Goal: Task Accomplishment & Management: Complete application form

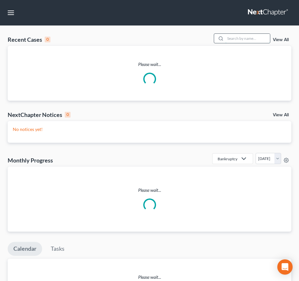
click at [240, 38] on input "search" at bounding box center [247, 38] width 45 height 9
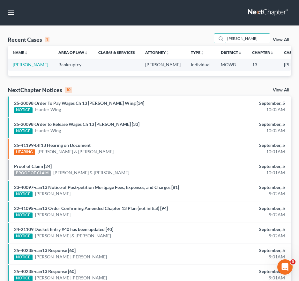
drag, startPoint x: 249, startPoint y: 41, endPoint x: 156, endPoint y: 36, distance: 93.3
click at [156, 36] on div "Recent Cases 1 [PERSON_NAME] View All" at bounding box center [150, 39] width 284 height 12
click at [243, 41] on input "[PERSON_NAME]" at bounding box center [247, 38] width 45 height 9
drag, startPoint x: 225, startPoint y: 43, endPoint x: 211, endPoint y: 45, distance: 13.8
click at [211, 45] on div "Recent Cases 1 [PERSON_NAME] View All" at bounding box center [150, 39] width 284 height 12
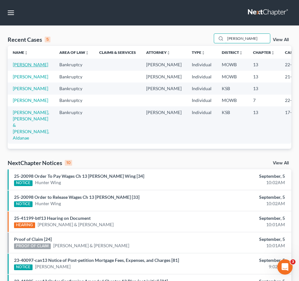
type input "[PERSON_NAME]"
click at [19, 67] on link "[PERSON_NAME]" at bounding box center [30, 64] width 35 height 5
select select "2"
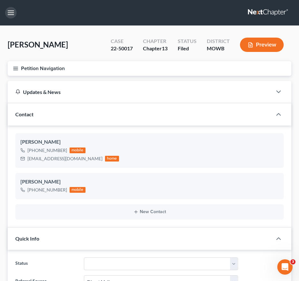
click at [13, 14] on button "button" at bounding box center [10, 12] width 11 height 11
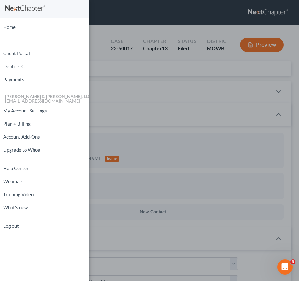
click at [118, 71] on div "Home New Case Client Portal DebtorCC Payments [PERSON_NAME] & [PERSON_NAME], LL…" at bounding box center [149, 140] width 299 height 281
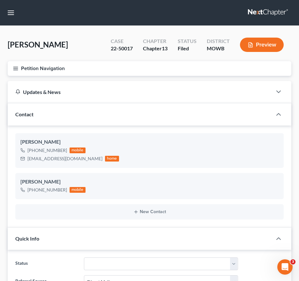
click at [16, 68] on icon "button" at bounding box center [16, 69] width 6 height 6
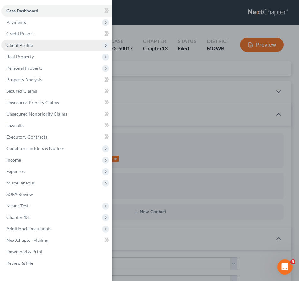
click at [34, 49] on span "Client Profile" at bounding box center [56, 45] width 111 height 11
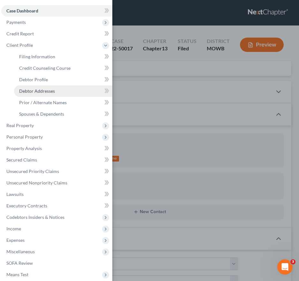
click at [38, 89] on span "Debtor Addresses" at bounding box center [37, 90] width 36 height 5
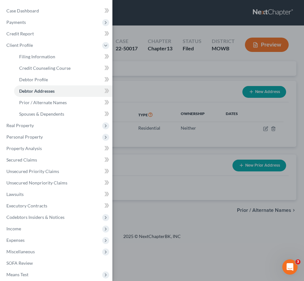
click at [171, 83] on div "Case Dashboard Payments Invoices Payments Payments Credit Report Client Profile" at bounding box center [152, 140] width 304 height 281
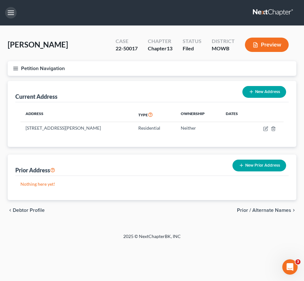
drag, startPoint x: 8, startPoint y: 15, endPoint x: 12, endPoint y: 28, distance: 13.7
click at [8, 15] on button "button" at bounding box center [10, 12] width 11 height 11
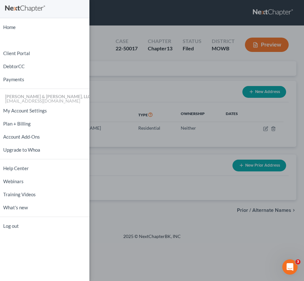
drag, startPoint x: 92, startPoint y: 68, endPoint x: 100, endPoint y: 71, distance: 7.7
click at [92, 68] on div "Home New Case Client Portal DebtorCC Payments [PERSON_NAME] & [PERSON_NAME], LL…" at bounding box center [152, 140] width 304 height 281
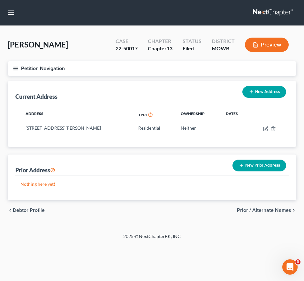
click at [14, 71] on icon "button" at bounding box center [16, 69] width 6 height 6
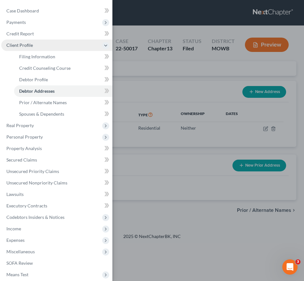
click at [31, 48] on span "Client Profile" at bounding box center [56, 45] width 111 height 11
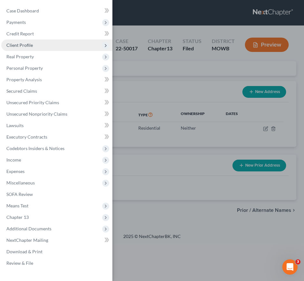
click at [62, 49] on span "Client Profile" at bounding box center [56, 45] width 111 height 11
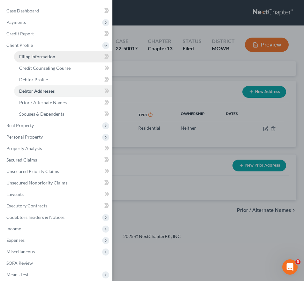
click at [55, 57] on link "Filing Information" at bounding box center [63, 56] width 98 height 11
select select "1"
select select "0"
select select "3"
select select "26"
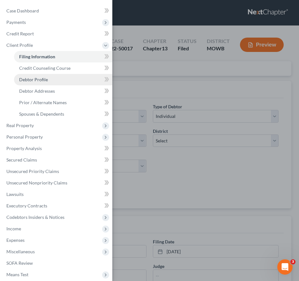
click at [35, 79] on span "Debtor Profile" at bounding box center [33, 79] width 29 height 5
select select "2"
select select "0"
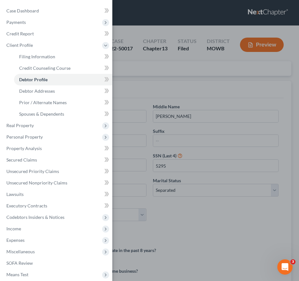
click at [148, 86] on div "Case Dashboard Payments Invoices Payments Payments Credit Report Client Profile" at bounding box center [149, 140] width 299 height 281
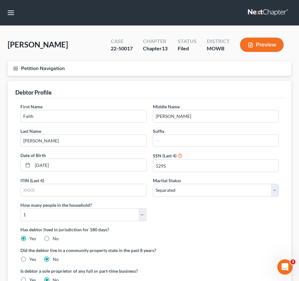
click at [13, 67] on icon "button" at bounding box center [16, 69] width 6 height 6
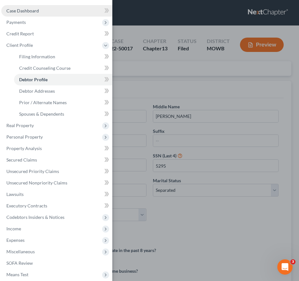
click at [36, 9] on span "Case Dashboard" at bounding box center [22, 10] width 33 height 5
select select "2"
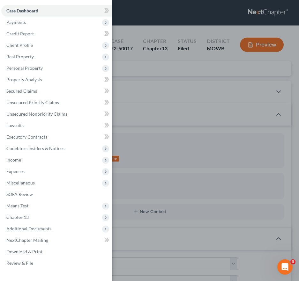
click at [193, 81] on div "Case Dashboard Payments Invoices Payments Payments Credit Report Client Profile" at bounding box center [149, 140] width 299 height 281
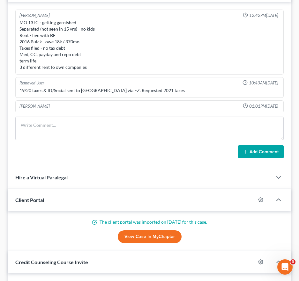
drag, startPoint x: 138, startPoint y: 16, endPoint x: 135, endPoint y: 13, distance: 3.8
click at [138, 16] on div "[PERSON_NAME] 12:42PM[DATE]" at bounding box center [149, 15] width 263 height 6
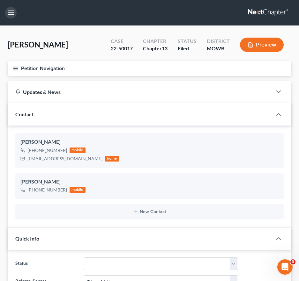
click at [10, 12] on button "button" at bounding box center [10, 12] width 11 height 11
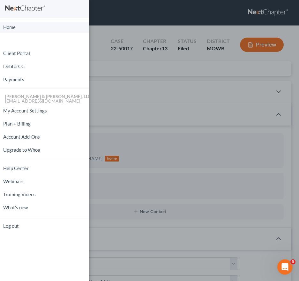
click at [15, 28] on link "Home" at bounding box center [44, 27] width 89 height 11
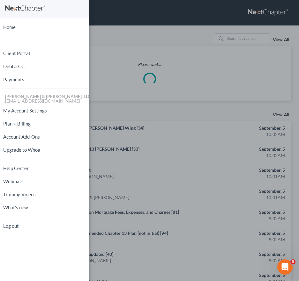
click at [236, 53] on div "Home New Case Client Portal DebtorCC Payments [PERSON_NAME] & [PERSON_NAME], LL…" at bounding box center [149, 140] width 299 height 281
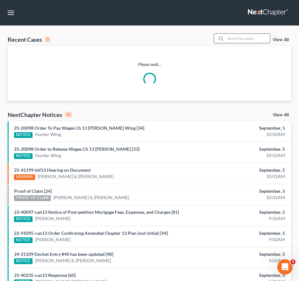
click at [236, 39] on input "search" at bounding box center [247, 38] width 45 height 9
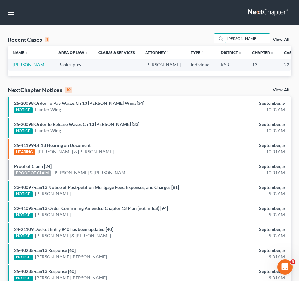
type input "[PERSON_NAME]"
click at [18, 65] on link "[PERSON_NAME]" at bounding box center [30, 64] width 35 height 5
select select "2"
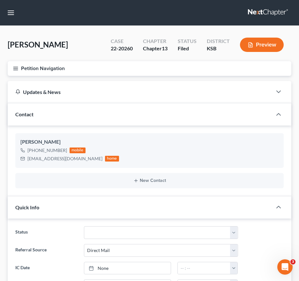
scroll to position [272, 0]
drag, startPoint x: 150, startPoint y: 150, endPoint x: 142, endPoint y: 134, distance: 17.8
click at [150, 150] on div "[PHONE_NUMBER] mobile [EMAIL_ADDRESS][DOMAIN_NAME] home" at bounding box center [149, 154] width 258 height 17
click at [15, 70] on line "button" at bounding box center [15, 70] width 4 height 0
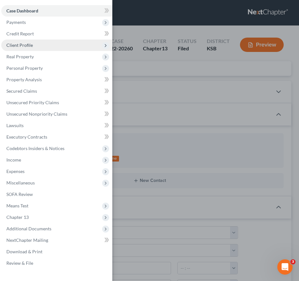
click at [24, 47] on span "Client Profile" at bounding box center [19, 44] width 26 height 5
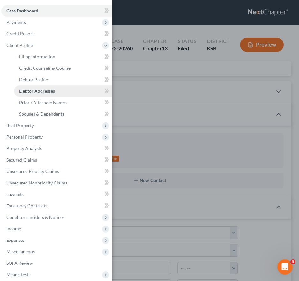
click at [41, 91] on span "Debtor Addresses" at bounding box center [37, 90] width 36 height 5
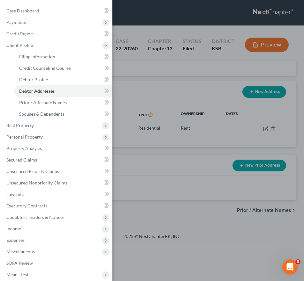
click at [149, 104] on div "Case Dashboard Payments Invoices Payments Payments Credit Report Client Profile" at bounding box center [152, 140] width 304 height 281
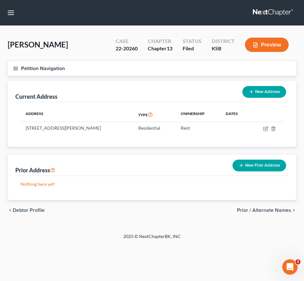
click at [94, 90] on div "Current Address New Address" at bounding box center [151, 91] width 273 height 21
click at [15, 69] on line "button" at bounding box center [15, 69] width 4 height 0
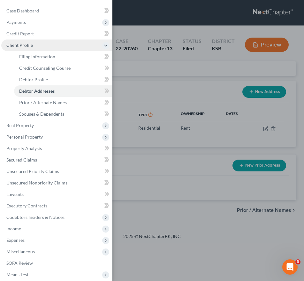
click at [28, 47] on span "Client Profile" at bounding box center [19, 44] width 26 height 5
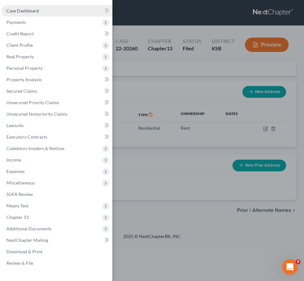
click at [27, 13] on link "Case Dashboard" at bounding box center [56, 10] width 111 height 11
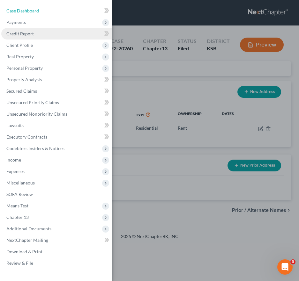
select select "2"
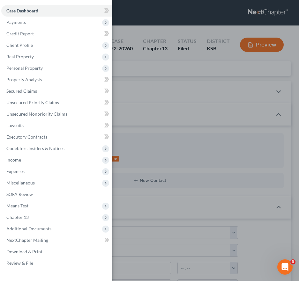
click at [143, 97] on div "Case Dashboard Payments Invoices Payments Payments Credit Report Client Profile" at bounding box center [149, 140] width 299 height 281
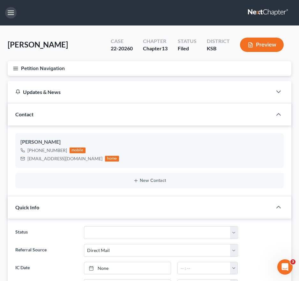
click at [6, 14] on button "button" at bounding box center [10, 12] width 11 height 11
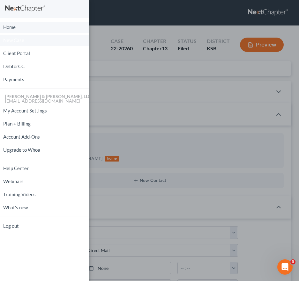
drag, startPoint x: 31, startPoint y: 26, endPoint x: 47, endPoint y: 41, distance: 21.7
click at [31, 26] on link "Home" at bounding box center [44, 27] width 89 height 11
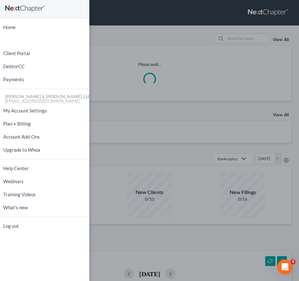
click at [212, 39] on div "Home New Case Client Portal DebtorCC Payments [PERSON_NAME] & [PERSON_NAME], LL…" at bounding box center [149, 140] width 299 height 281
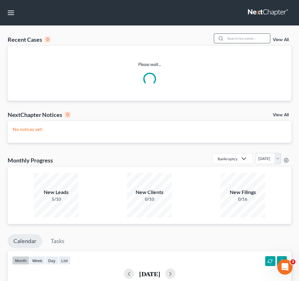
click at [238, 38] on input "search" at bounding box center [247, 38] width 45 height 9
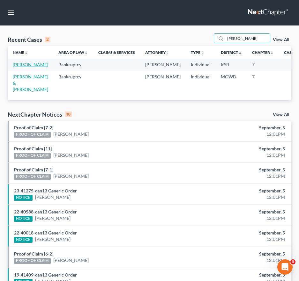
type input "[PERSON_NAME]"
click at [27, 66] on link "[PERSON_NAME]" at bounding box center [30, 64] width 35 height 5
select select "6"
